Goal: Check status

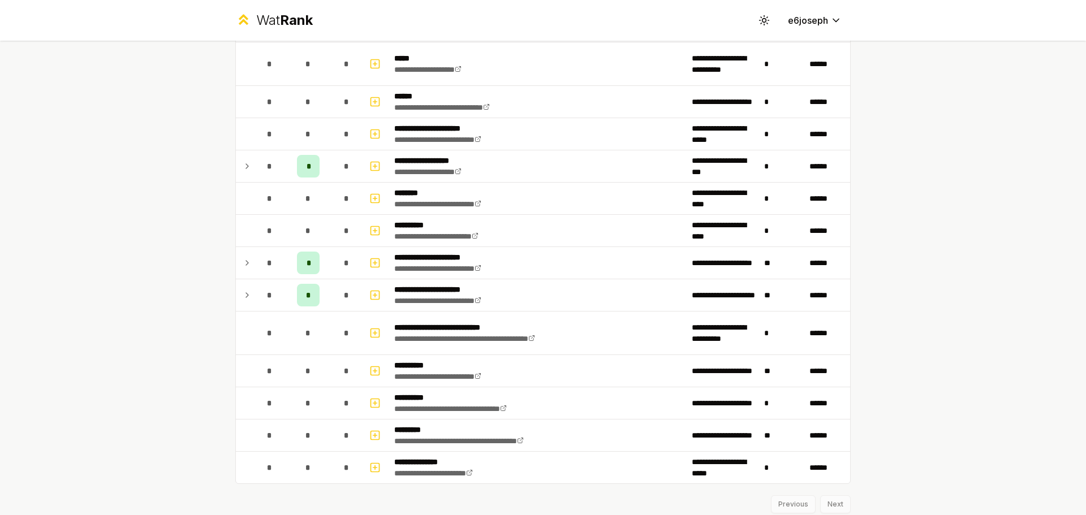
scroll to position [651, 0]
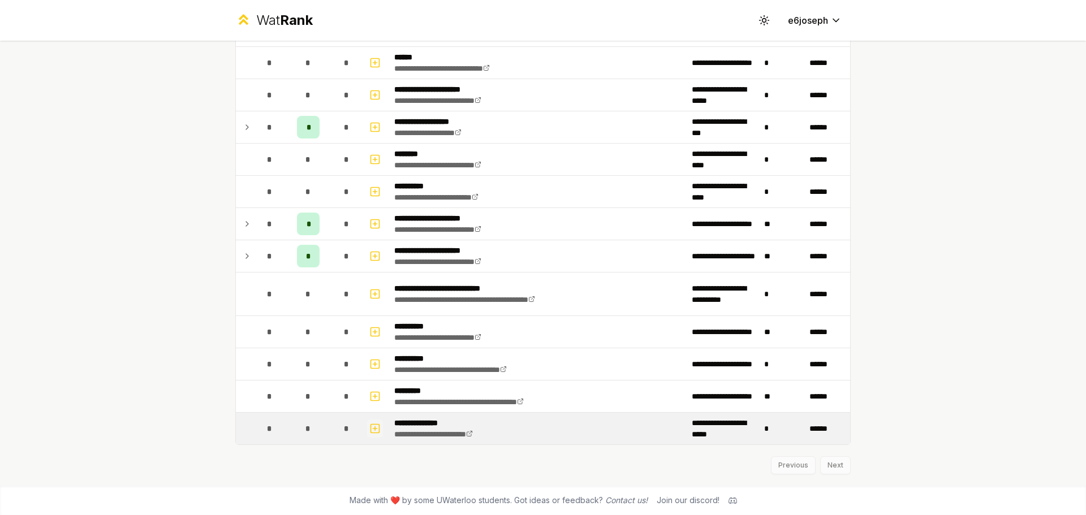
click at [370, 430] on icon "button" at bounding box center [374, 429] width 11 height 14
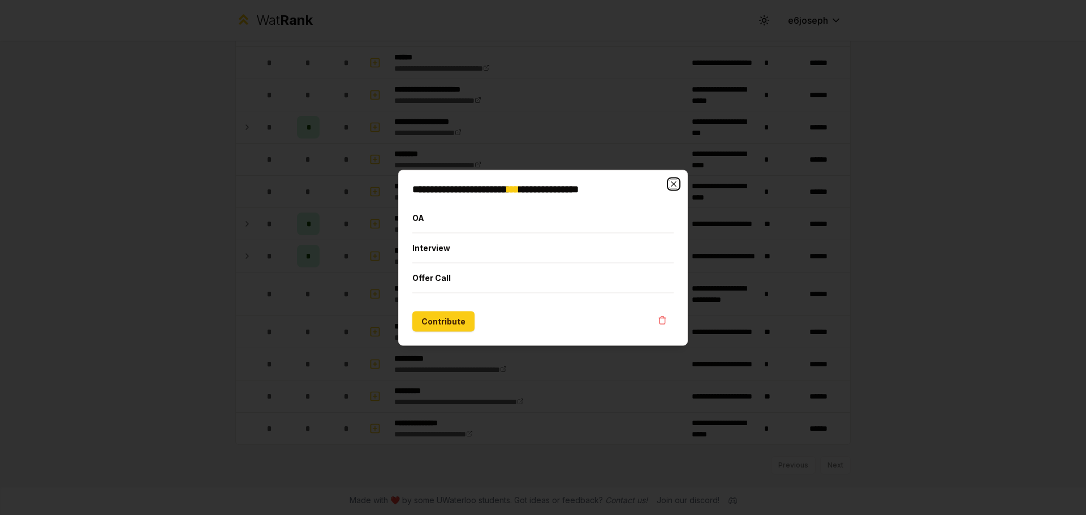
click at [678, 184] on icon "button" at bounding box center [673, 183] width 9 height 9
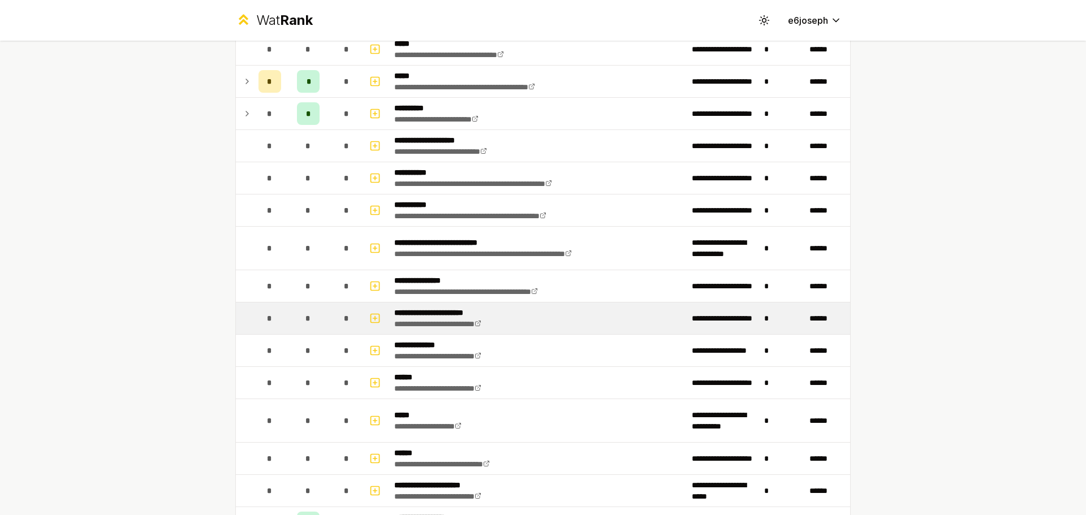
scroll to position [0, 0]
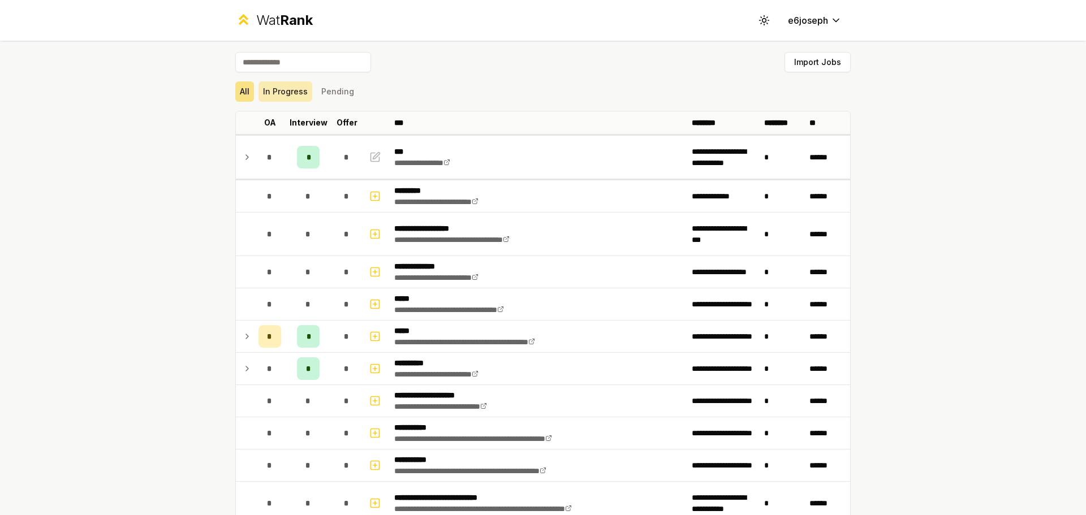
click at [273, 97] on button "In Progress" at bounding box center [286, 91] width 54 height 20
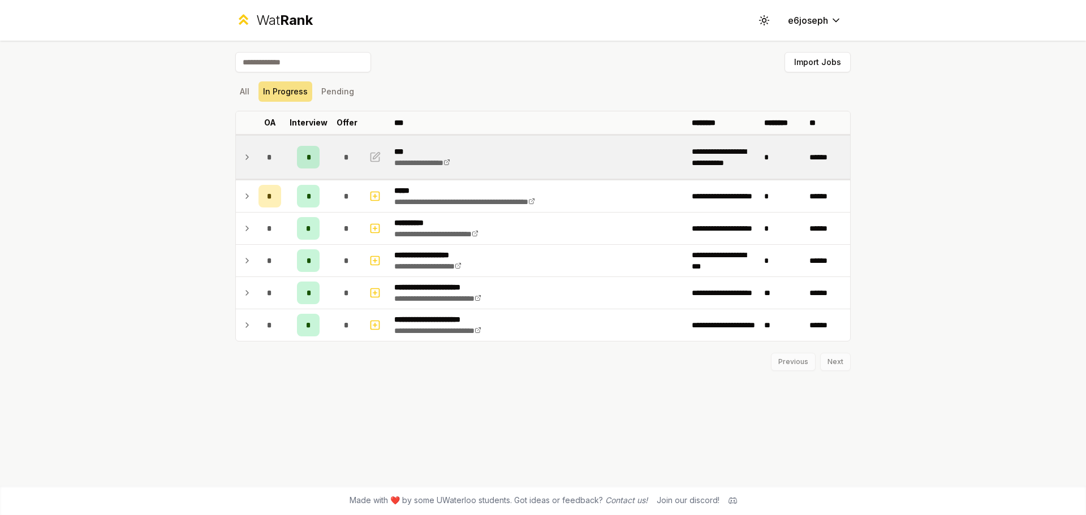
click at [253, 163] on td at bounding box center [245, 157] width 18 height 43
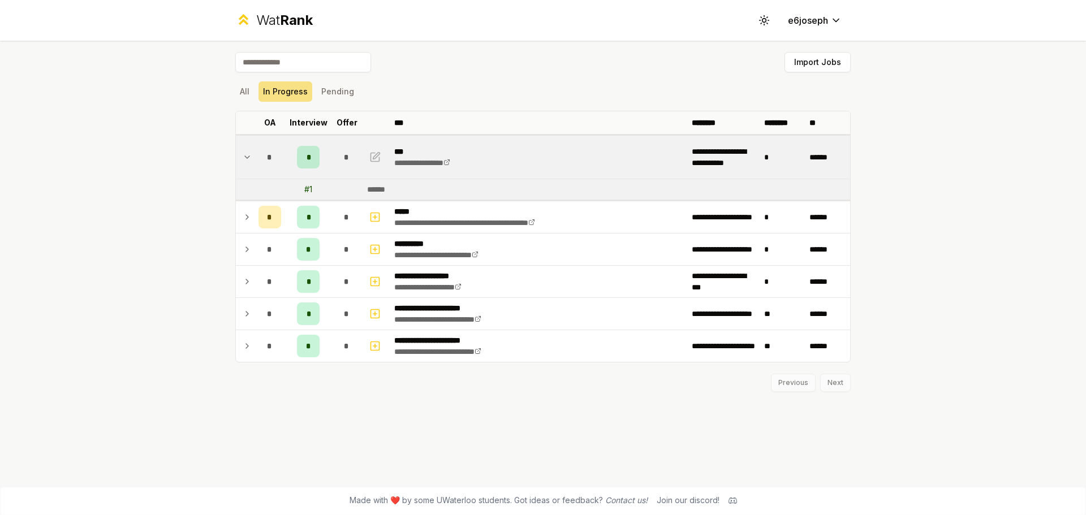
click at [253, 163] on td at bounding box center [245, 157] width 18 height 43
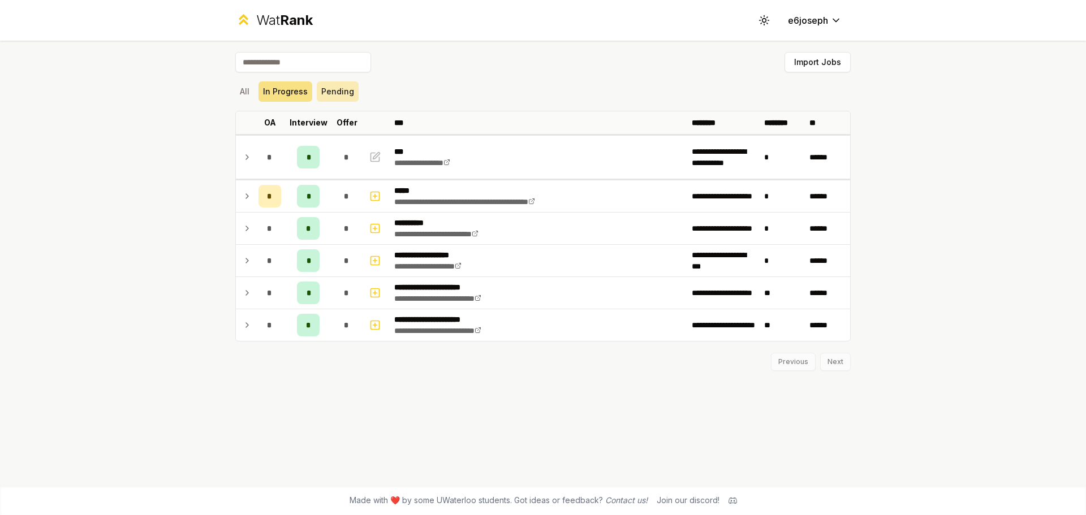
click at [335, 91] on button "Pending" at bounding box center [338, 91] width 42 height 20
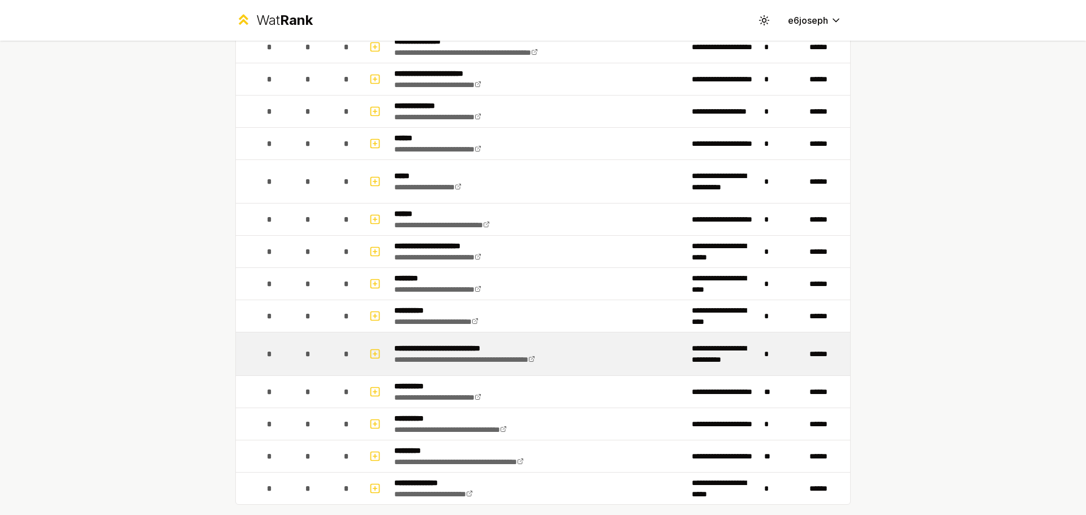
scroll to position [276, 0]
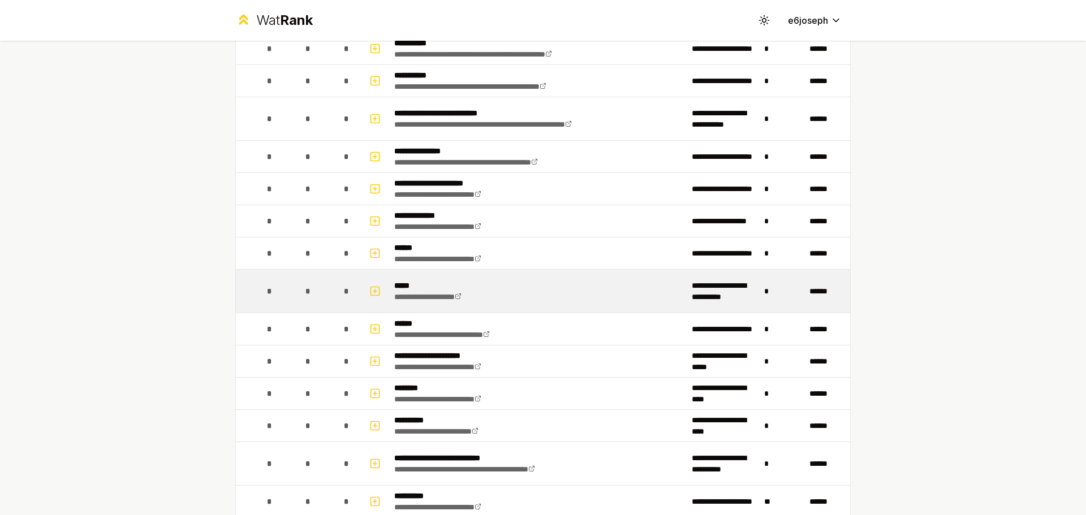
click at [661, 288] on td "**********" at bounding box center [539, 291] width 298 height 43
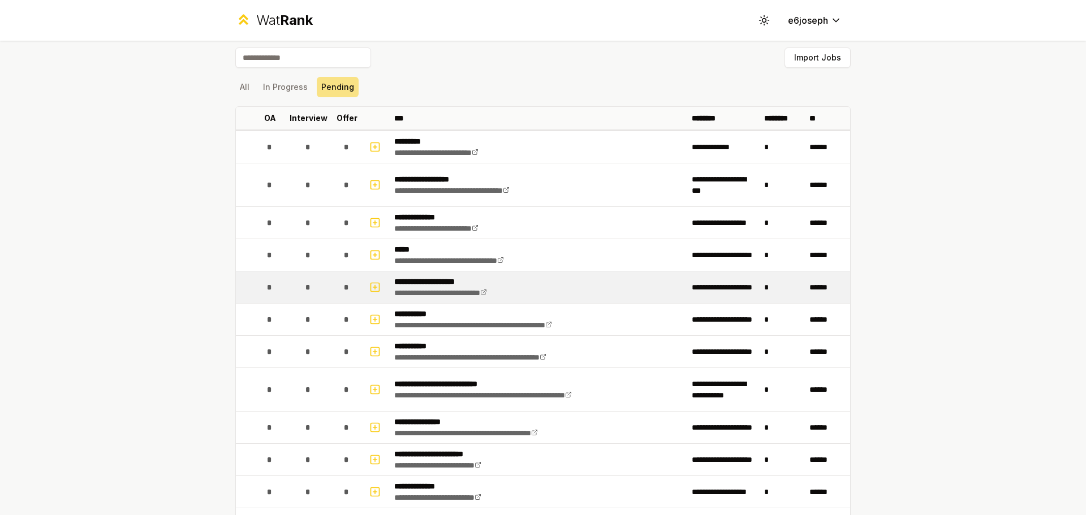
scroll to position [0, 0]
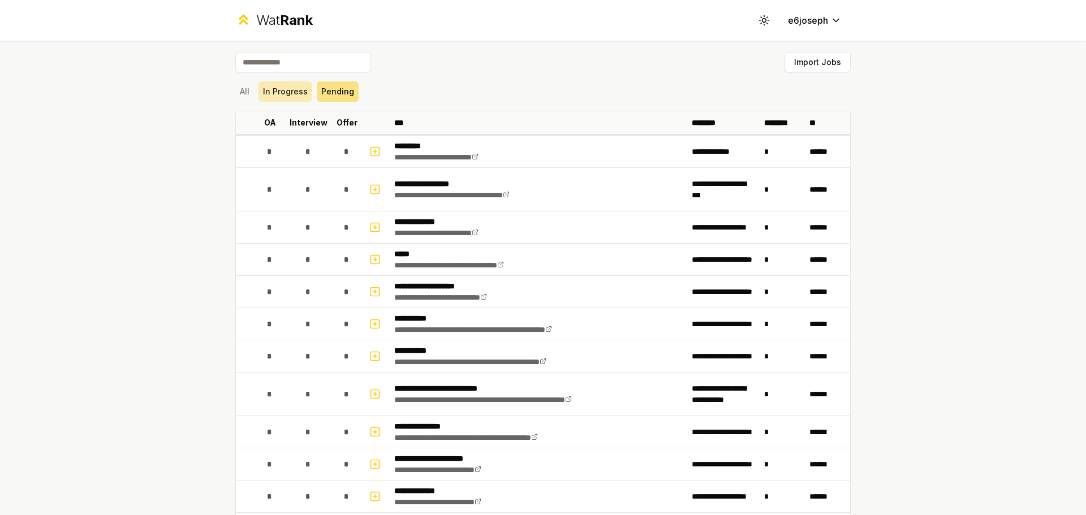
click at [286, 92] on button "In Progress" at bounding box center [286, 91] width 54 height 20
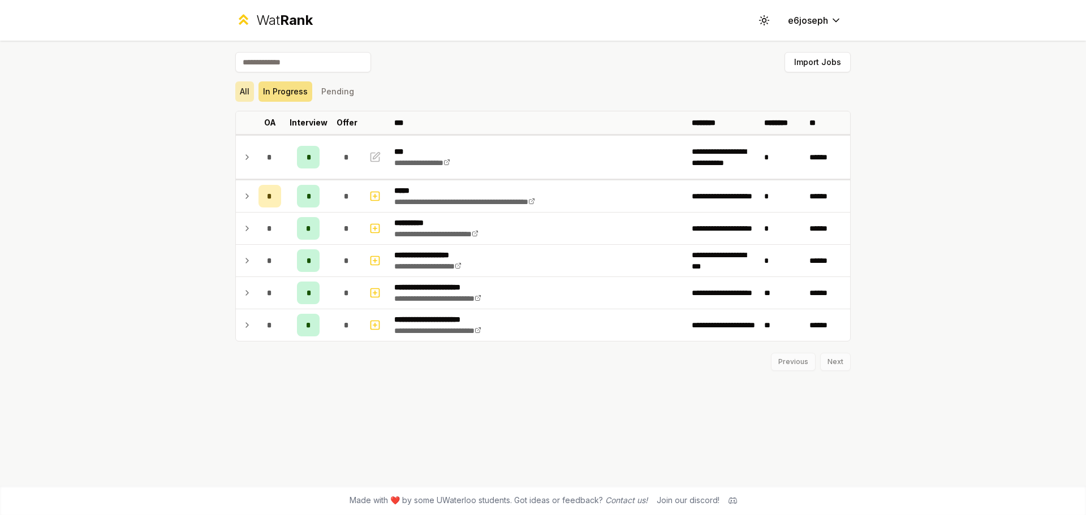
click at [239, 91] on button "All" at bounding box center [244, 91] width 19 height 20
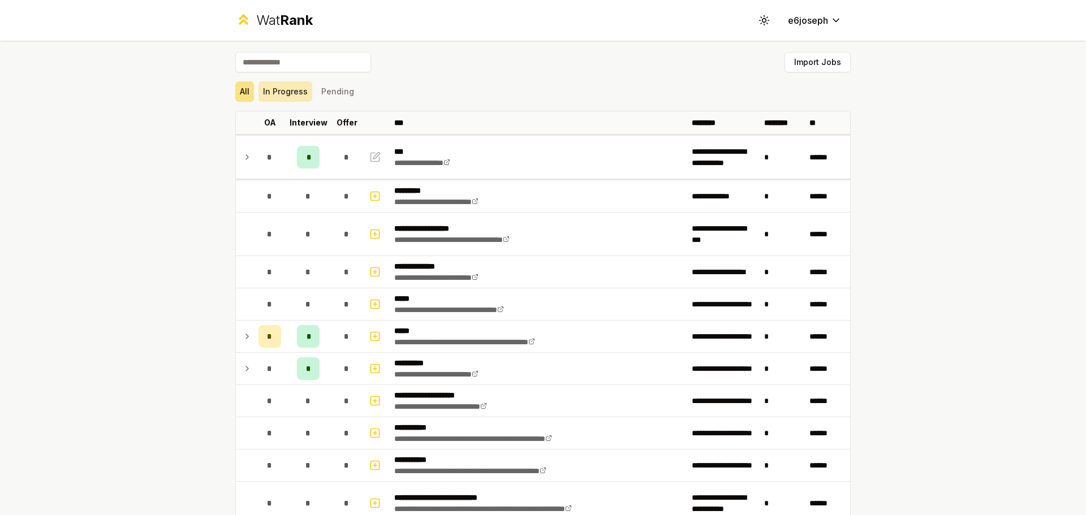
click at [292, 90] on button "In Progress" at bounding box center [286, 91] width 54 height 20
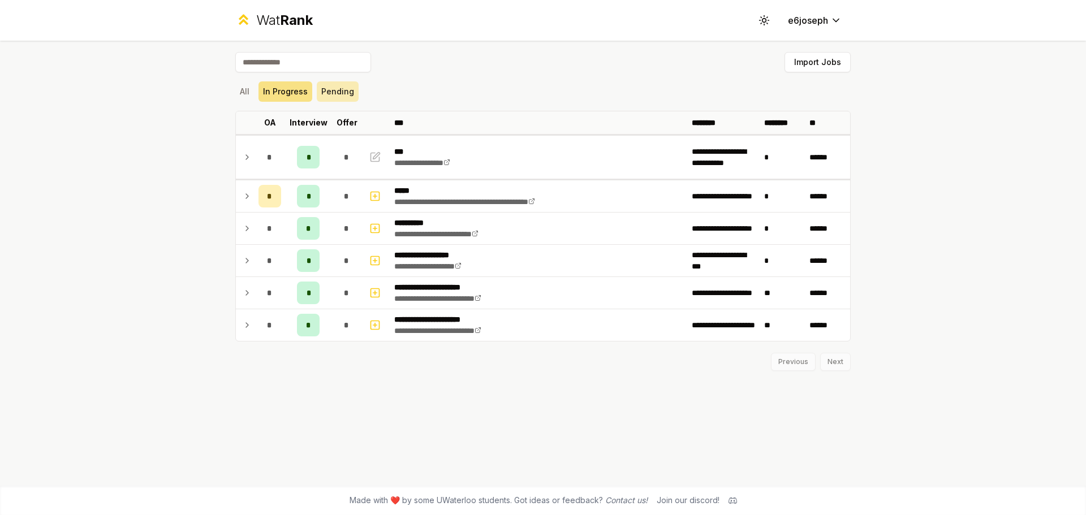
click at [343, 89] on button "Pending" at bounding box center [338, 91] width 42 height 20
